Goal: Find specific page/section: Find specific page/section

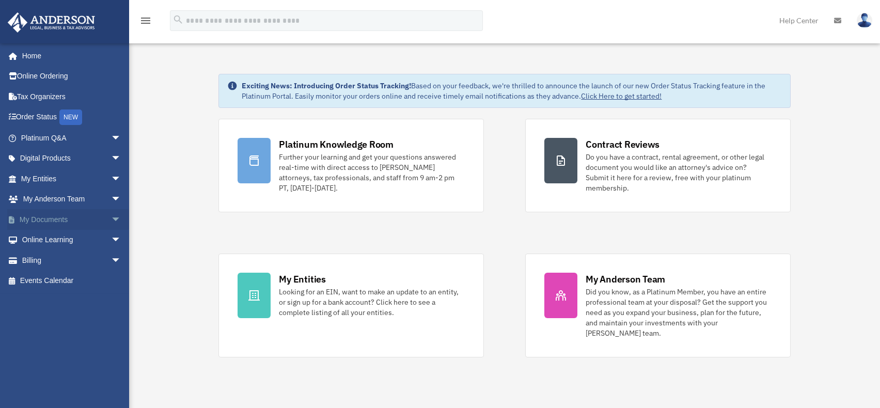
click at [111, 218] on span "arrow_drop_down" at bounding box center [121, 219] width 21 height 21
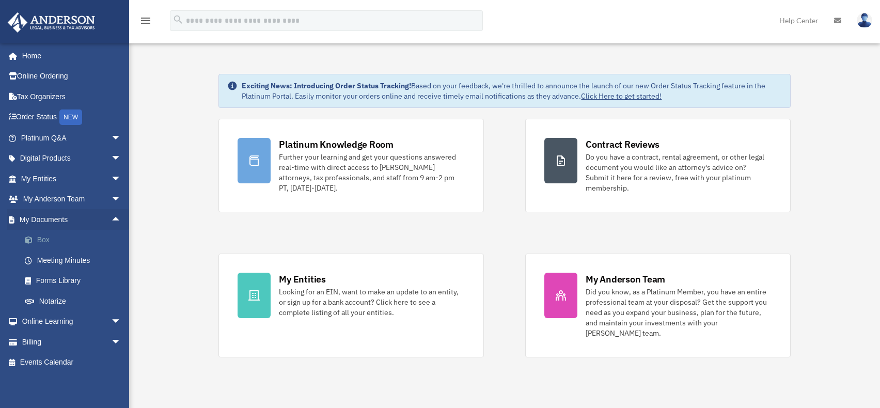
click at [72, 239] on link "Box" at bounding box center [75, 240] width 122 height 21
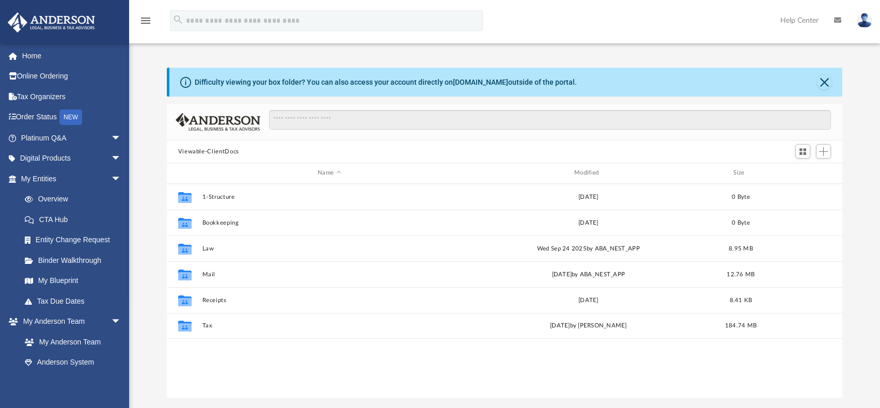
scroll to position [227, 668]
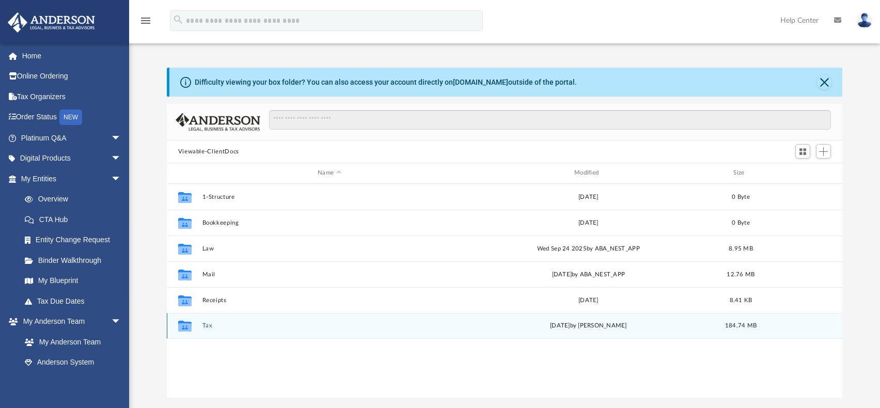
click at [206, 325] on button "Tax" at bounding box center [329, 325] width 255 height 7
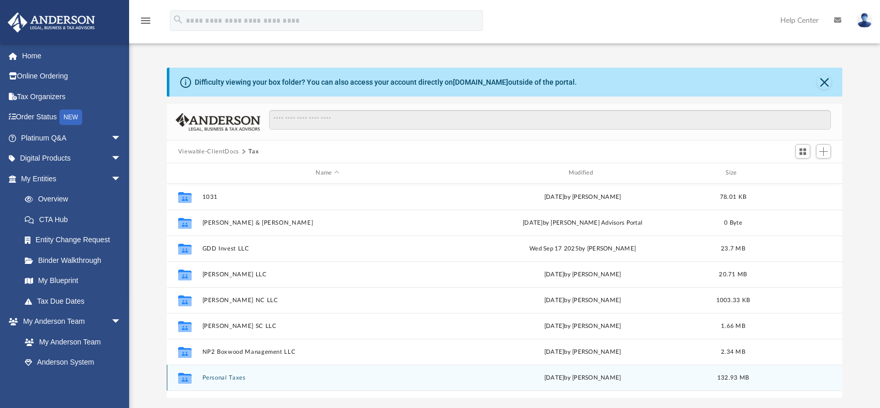
click at [222, 378] on button "Personal Taxes" at bounding box center [327, 377] width 250 height 7
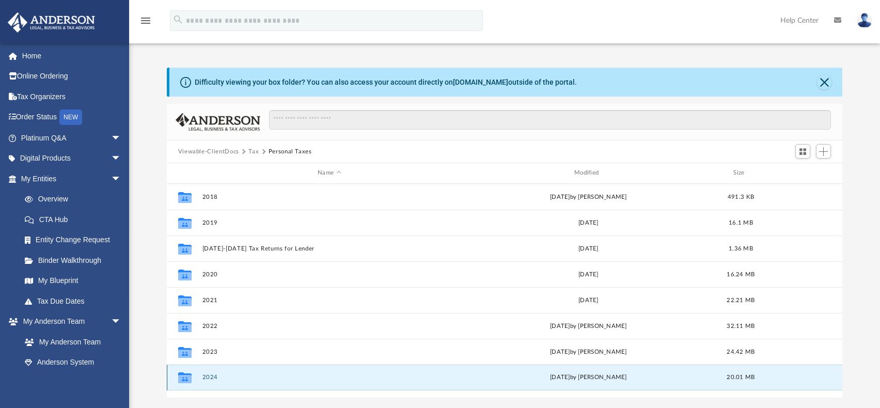
click at [211, 377] on button "2024" at bounding box center [329, 377] width 255 height 7
